Goal: Use online tool/utility

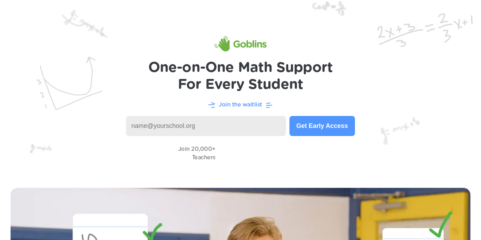
click at [152, 131] on input at bounding box center [206, 126] width 160 height 20
click at [195, 133] on input at bounding box center [206, 126] width 160 height 20
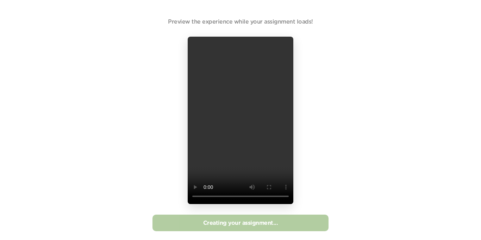
click at [213, 223] on link "Creating your assignment..." at bounding box center [240, 223] width 75 height 6
